Goal: Check status

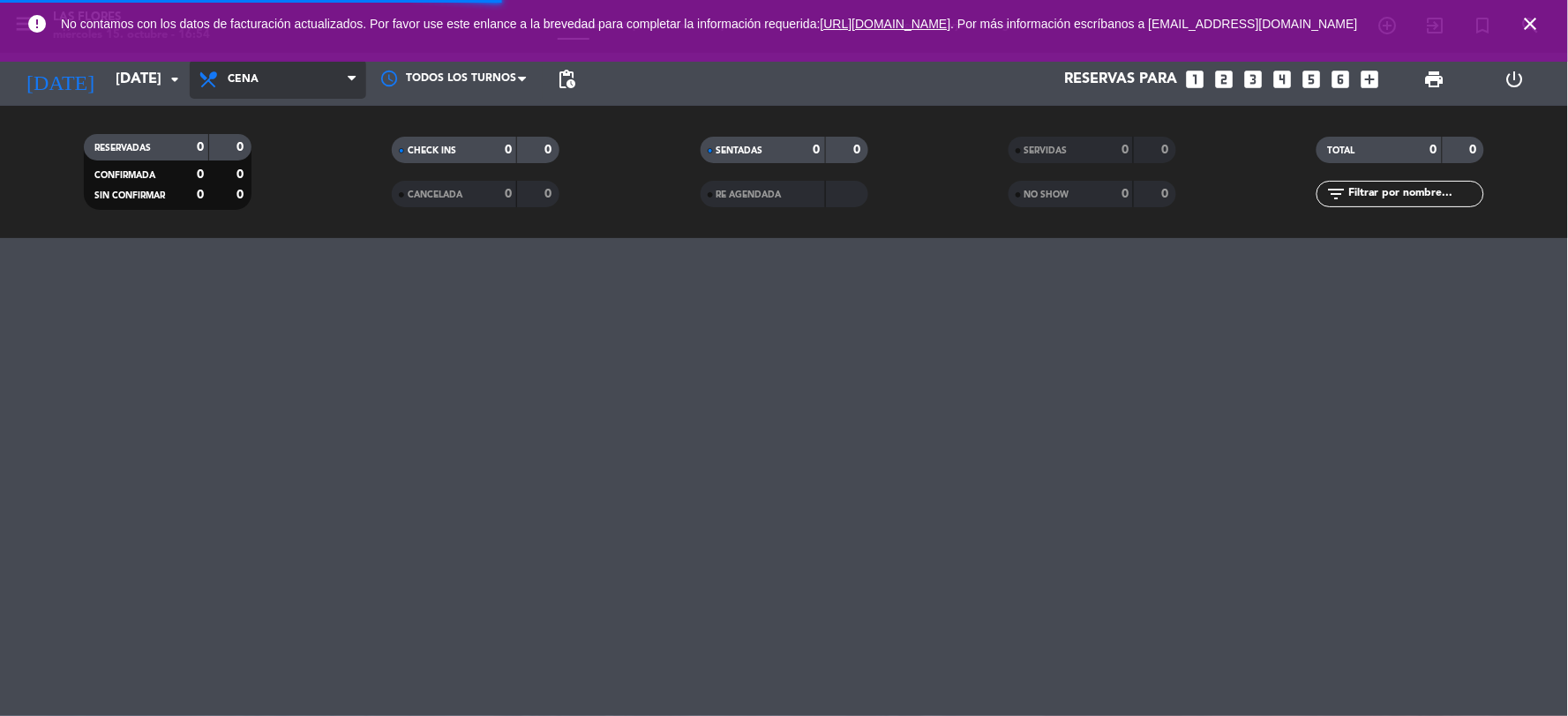
click at [287, 89] on span "Cena" at bounding box center [277, 79] width 176 height 39
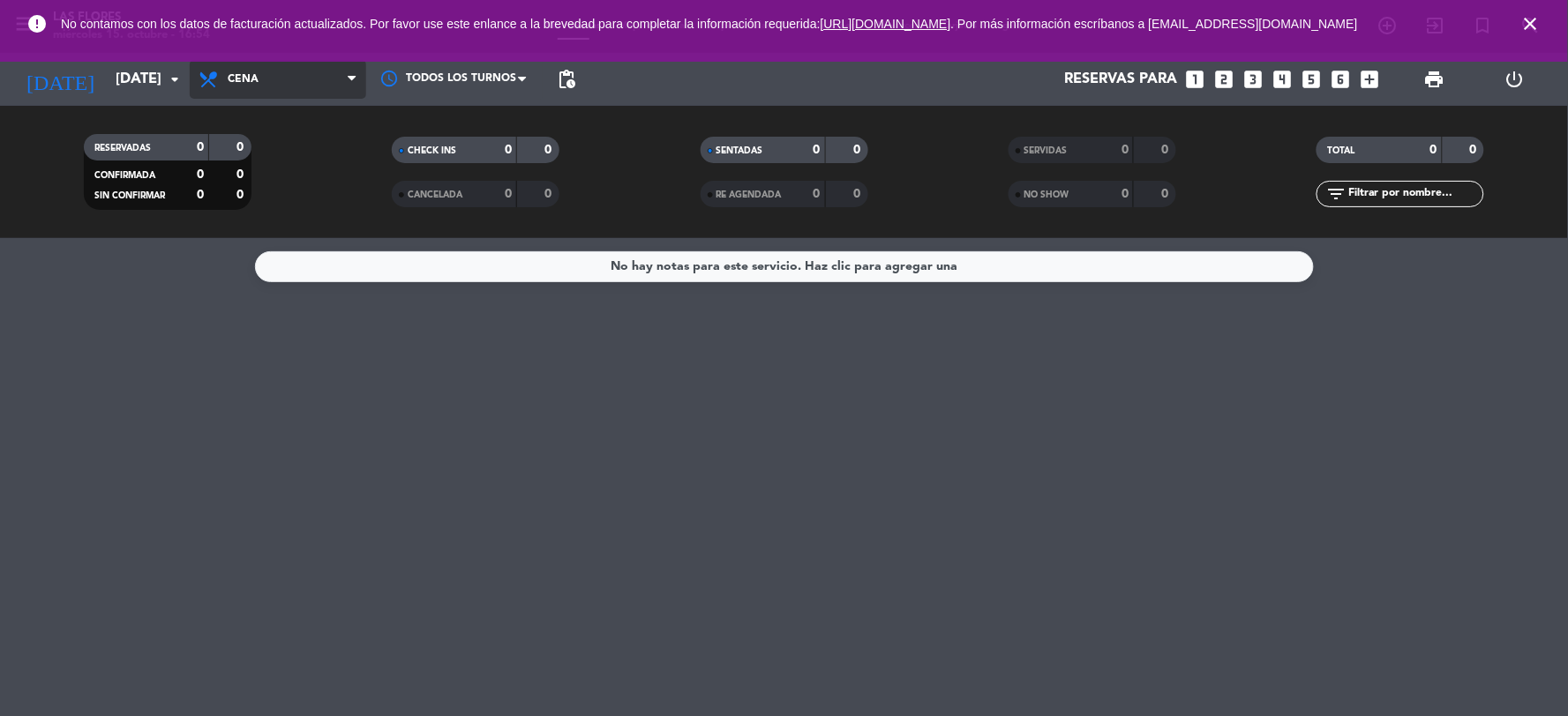
click at [287, 93] on span "Cena" at bounding box center [277, 79] width 176 height 39
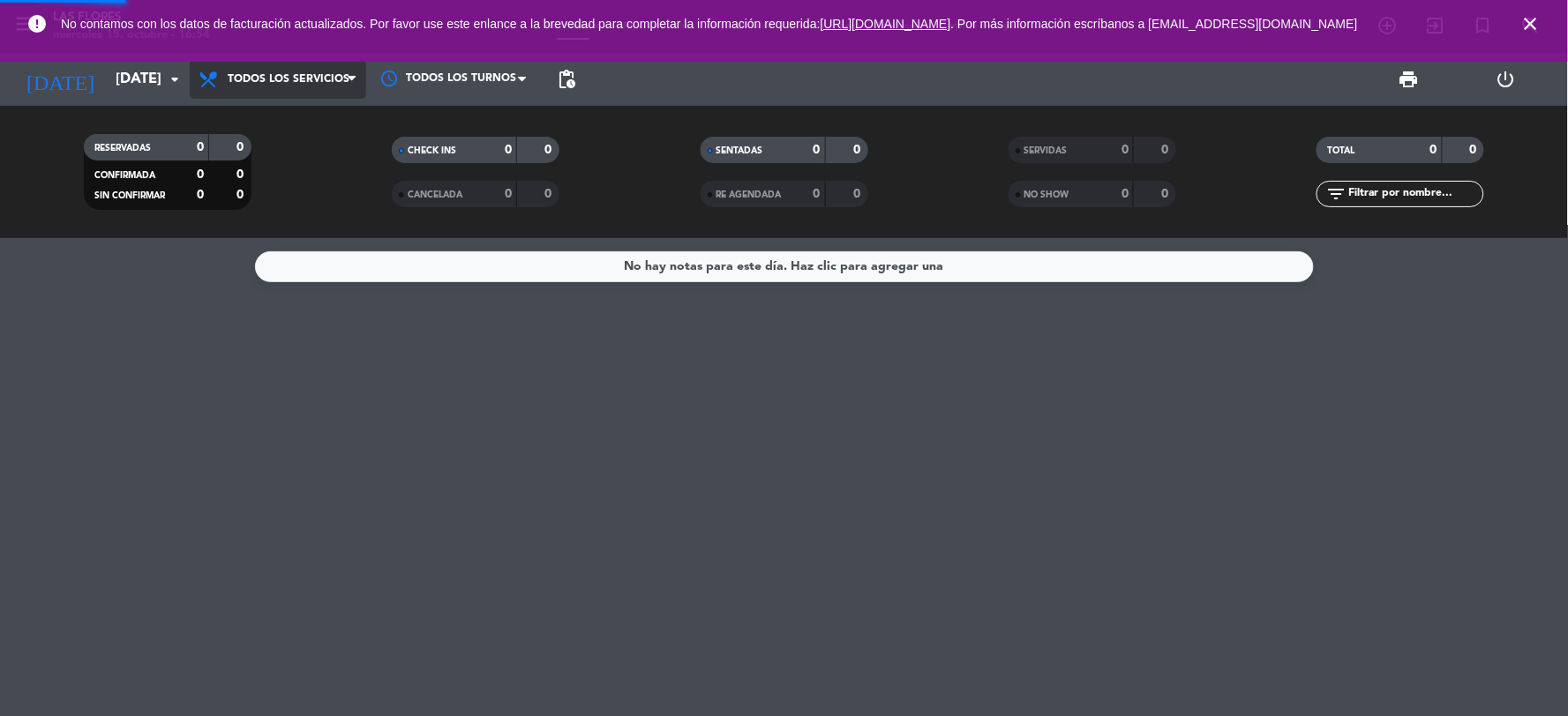
click at [285, 128] on div "menu Las Flores [DATE] 15. octubre - 16:54 Mis reservas Mapa de mesas Disponibi…" at bounding box center [784, 119] width 1568 height 238
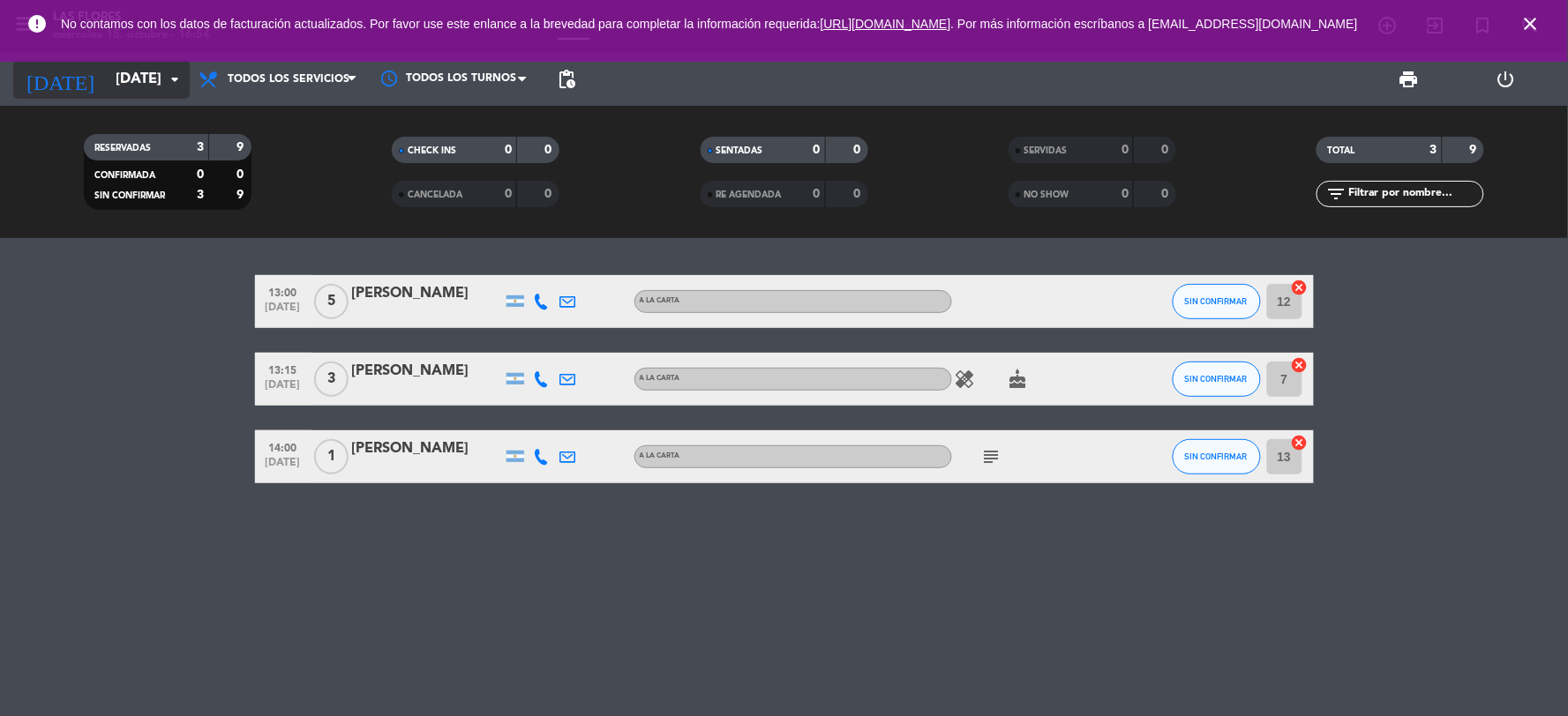
click at [108, 72] on input "[DATE]" at bounding box center [200, 79] width 187 height 35
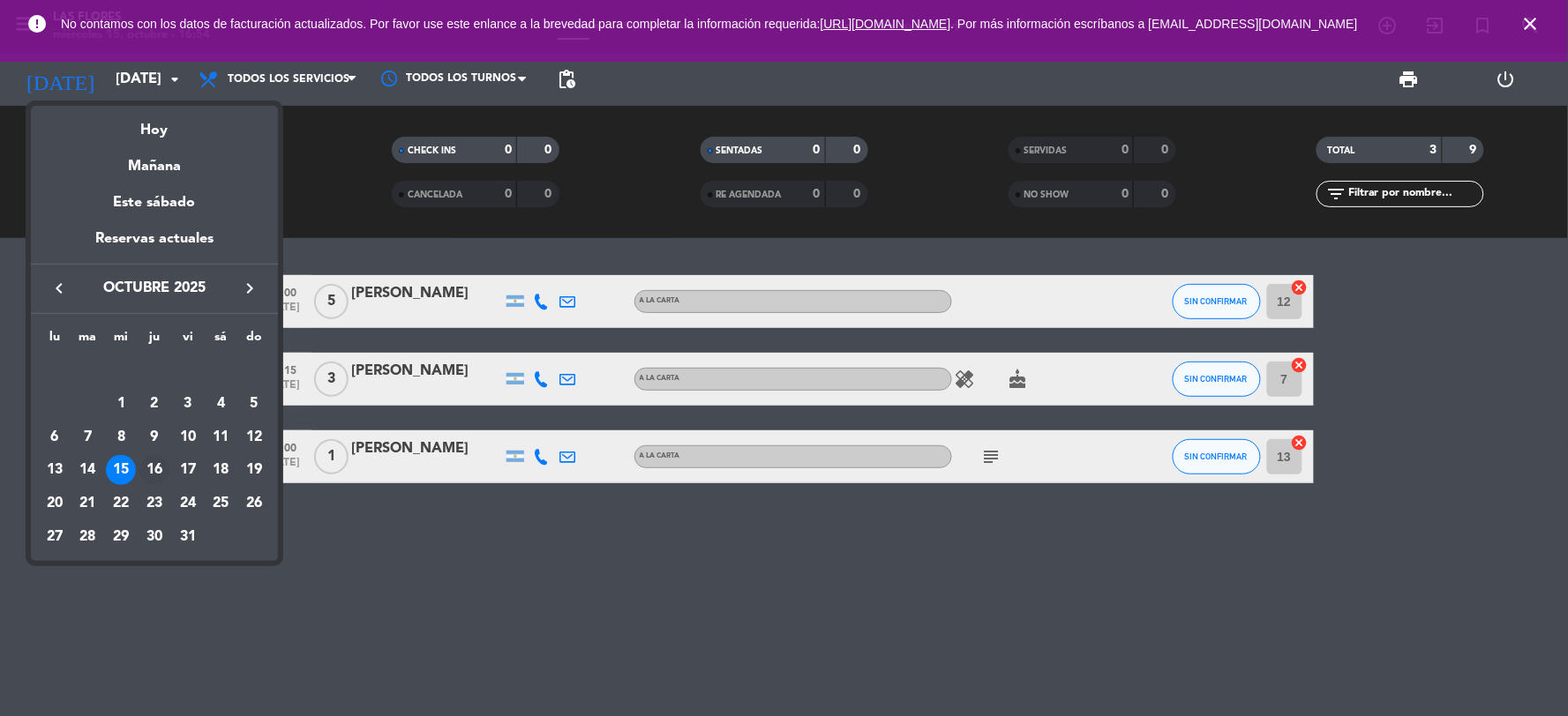
click at [159, 463] on div "16" at bounding box center [154, 470] width 30 height 30
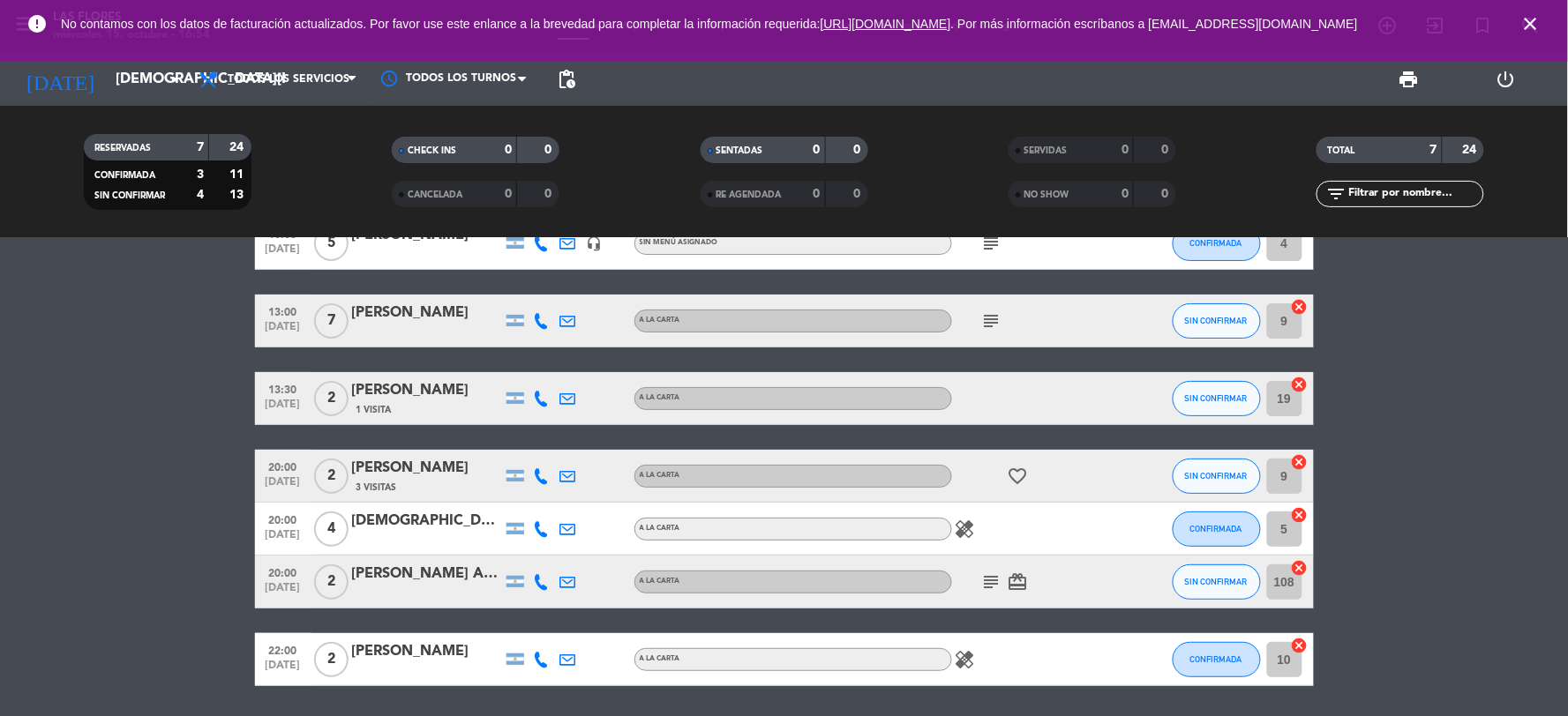
scroll to position [117, 0]
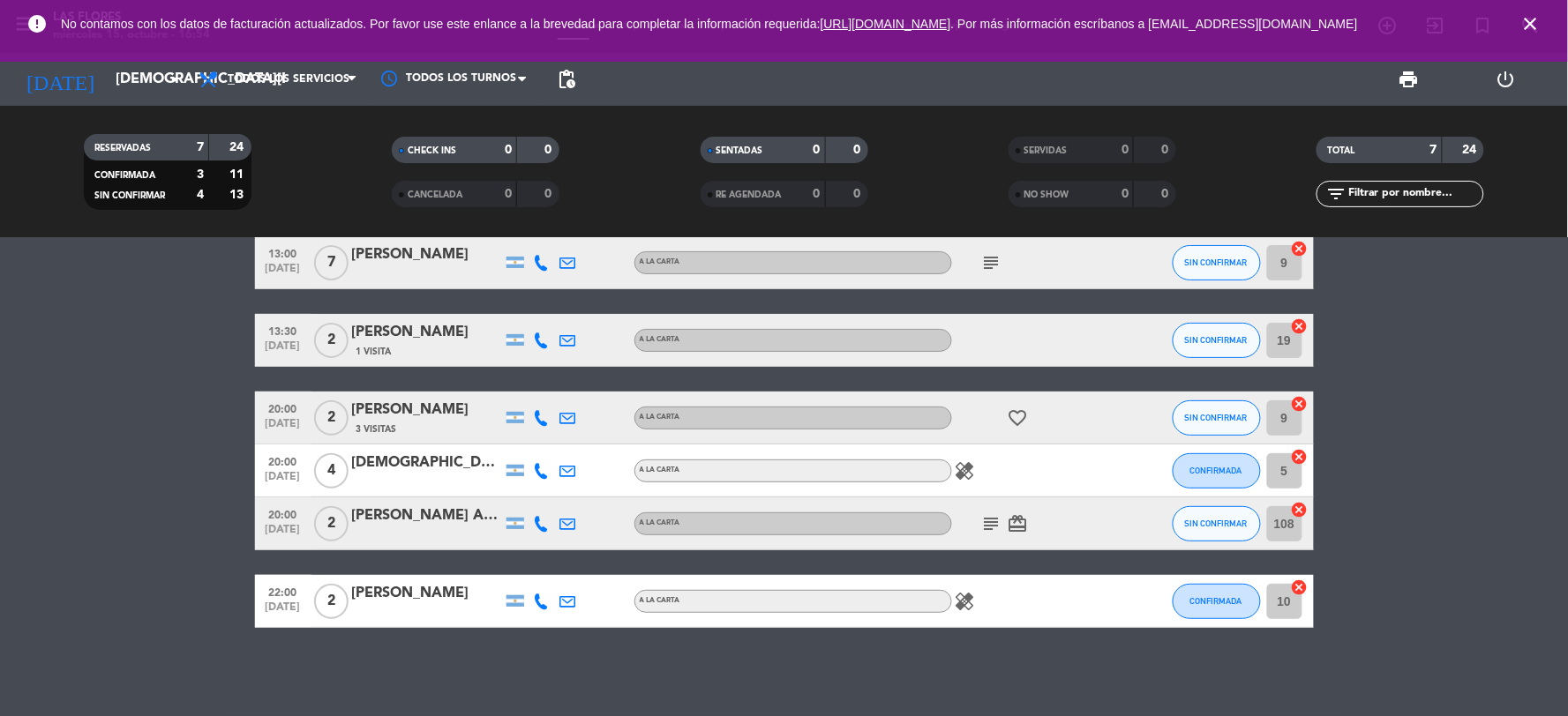
click at [999, 526] on icon "subject" at bounding box center [991, 524] width 21 height 21
click at [977, 559] on div "10:00 [DATE] 5 [PERSON_NAME] headset_mic Sin menú asignado subject CONFIRMADA 4…" at bounding box center [784, 393] width 1058 height 470
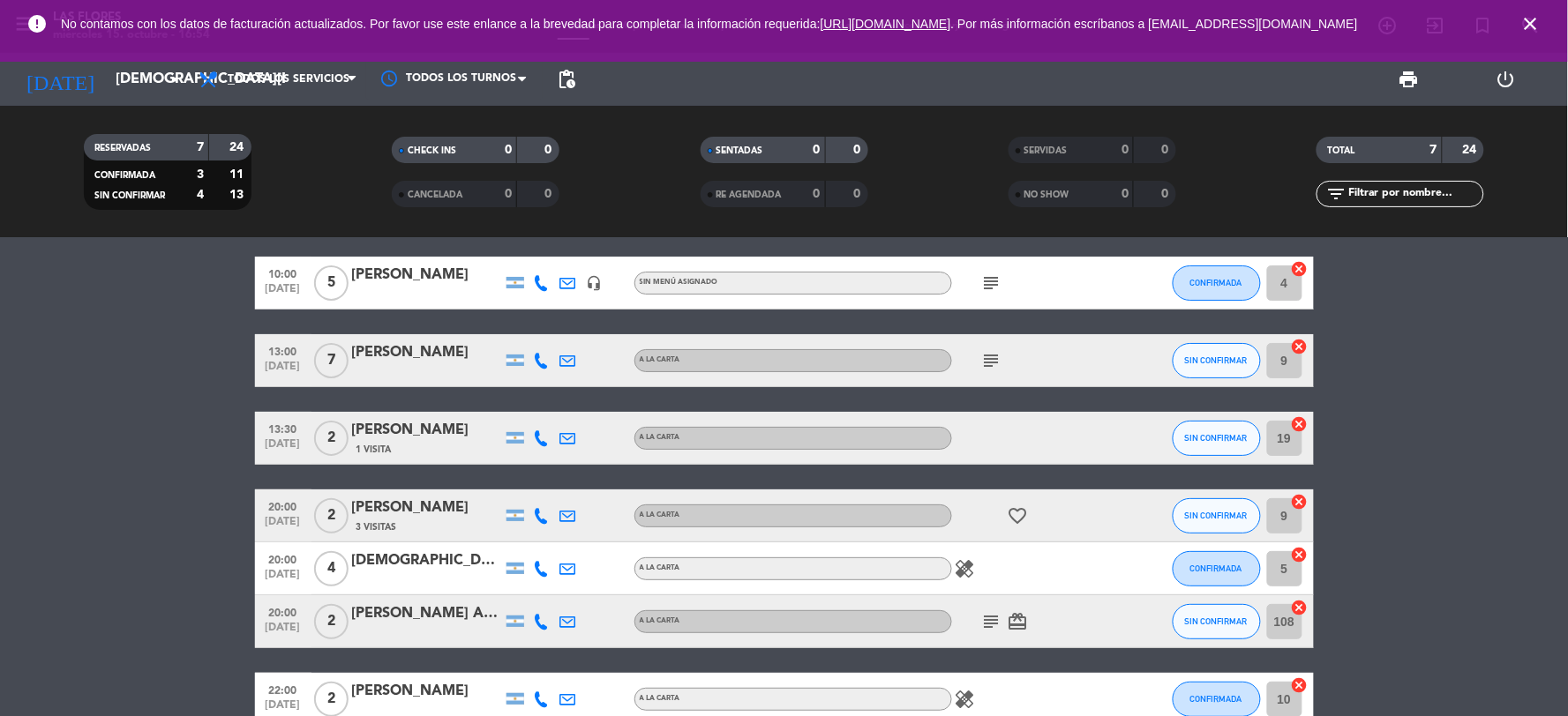
scroll to position [0, 0]
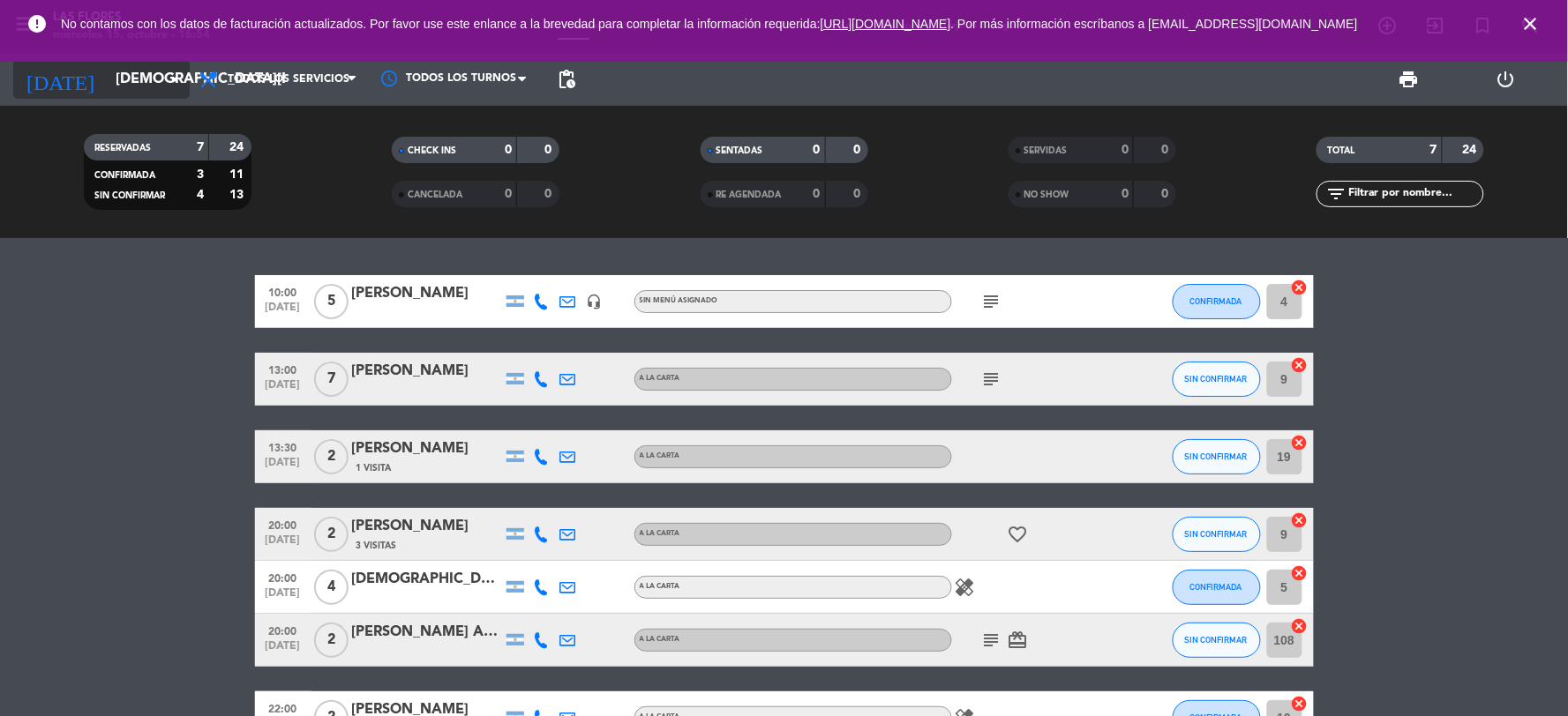
click at [106, 77] on input "[DEMOGRAPHIC_DATA][DATE]" at bounding box center [200, 79] width 187 height 35
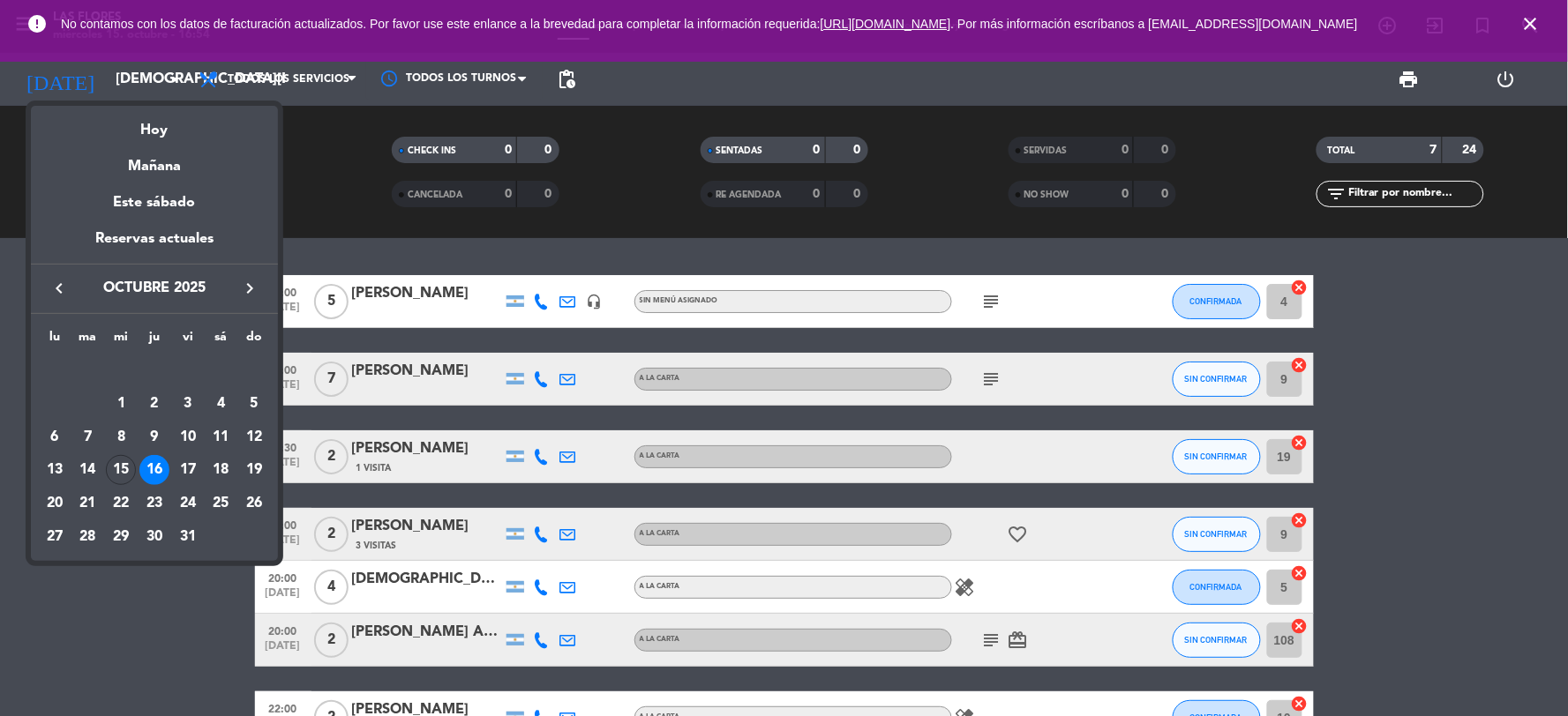
click at [133, 460] on td "15" at bounding box center [121, 470] width 34 height 34
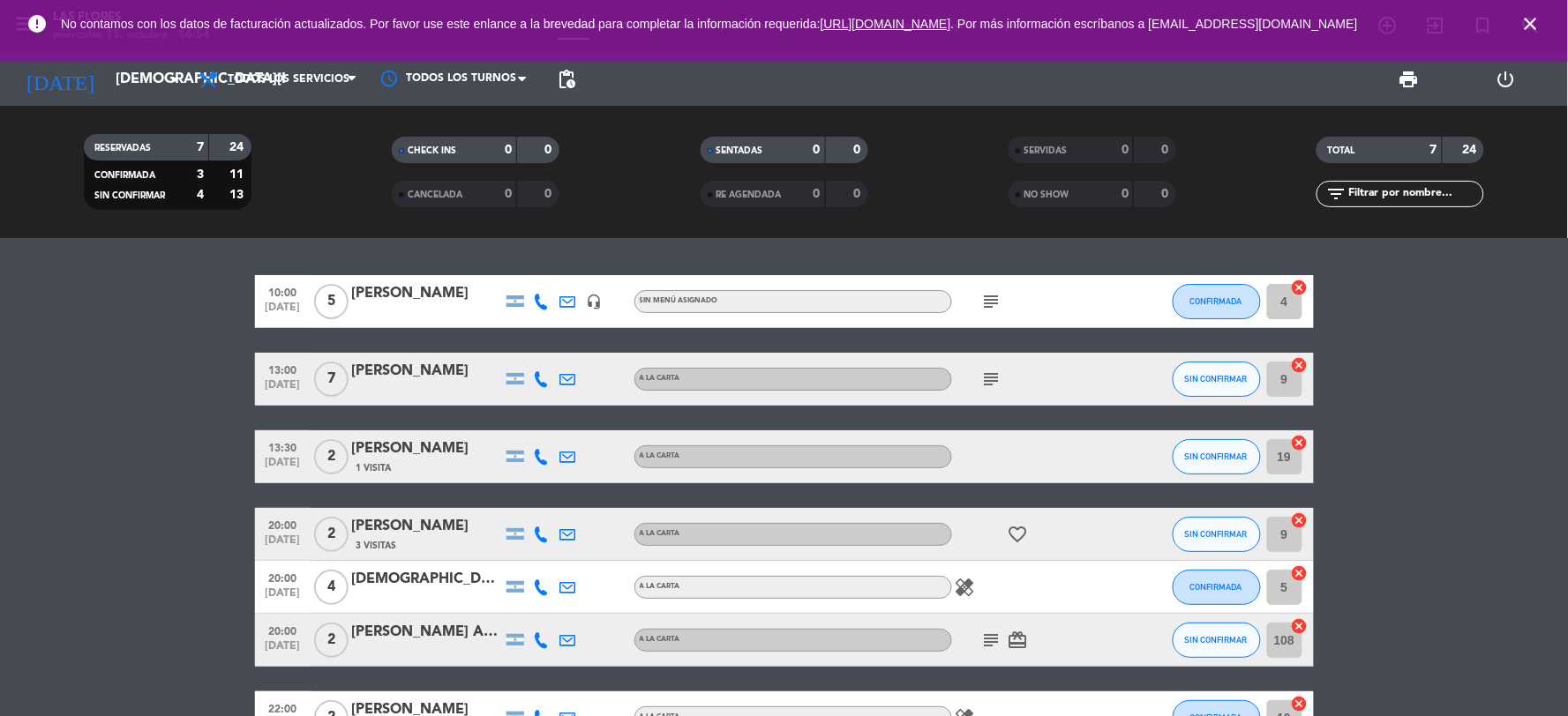
type input "[DATE]"
